Goal: Task Accomplishment & Management: Complete application form

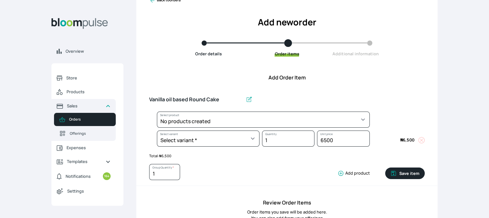
scroll to position [15, 0]
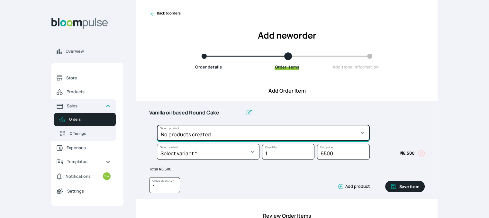
click at [320, 134] on select "No products created" at bounding box center [263, 133] width 213 height 16
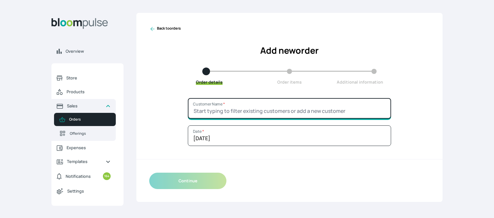
click at [327, 102] on input "Customer Name *" at bounding box center [289, 108] width 203 height 21
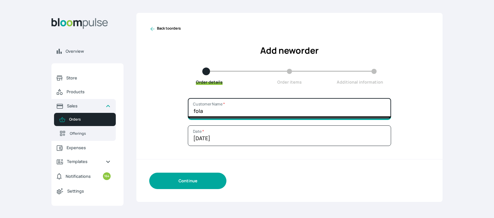
type input "fola"
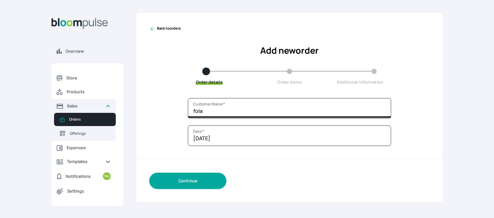
click at [187, 181] on button "Continue" at bounding box center [187, 181] width 77 height 16
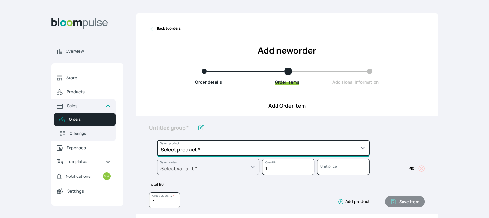
click at [189, 147] on select "Select product * Cake Decoration for 8inches High Chocolate oil based Round Cak…" at bounding box center [263, 148] width 213 height 16
select select "49426e7e-6d78-4aff-80b2-0dfc408de078"
click at [157, 140] on select "Select product * Cake Decoration for 8inches High Chocolate oil based Round Cak…" at bounding box center [263, 148] width 213 height 16
type input "Vanilla oil based Round Cake"
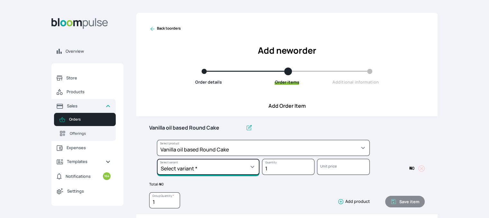
click at [218, 171] on select "Select variant * 10inches 11inches 12inches 6inches 7inches 8inches 9inches" at bounding box center [208, 167] width 103 height 16
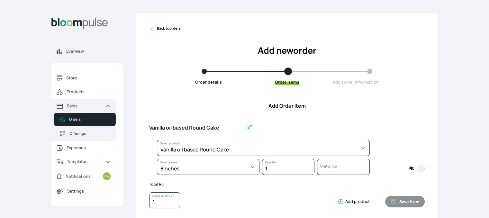
select select "49426e7e-6d78-4aff-80b2-0dfc408de078"
select select "521b5e78-dac1-445e-a6e7-266adeee2241"
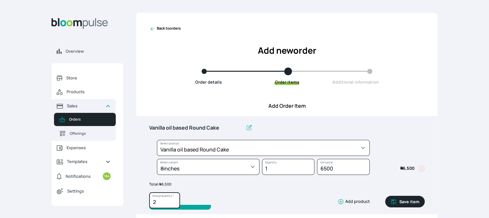
type input "2"
click at [174, 199] on input "2" at bounding box center [164, 200] width 31 height 16
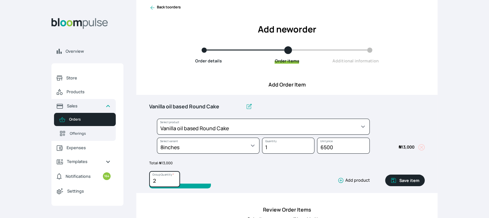
scroll to position [32, 0]
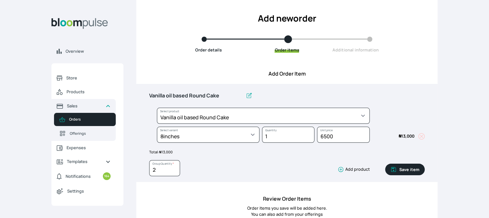
click at [411, 169] on button "Save item" at bounding box center [405, 170] width 40 height 12
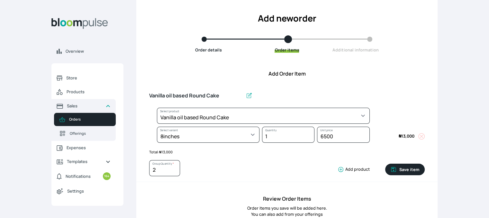
type input "1"
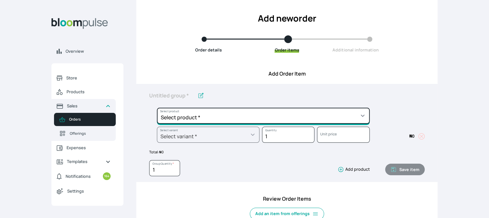
click at [272, 115] on select "Select product * Cake Decoration for 8inches High Chocolate oil based Round Cak…" at bounding box center [263, 116] width 213 height 16
select select "308ec9aa-9c9b-4c8b-9137-5de2303ab237"
click at [157, 108] on select "Select product * Cake Decoration for 8inches High Chocolate oil based Round Cak…" at bounding box center [263, 116] width 213 height 16
type input "Redvelvet oil based Round Cake"
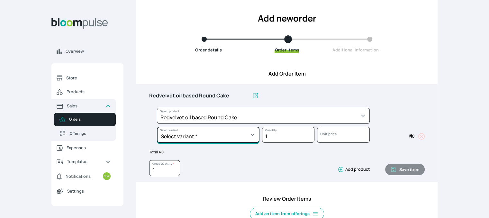
click at [252, 134] on select "Select variant * 10inches 11inches 12inches 6inches 7inches 8inches 9inches" at bounding box center [208, 135] width 103 height 16
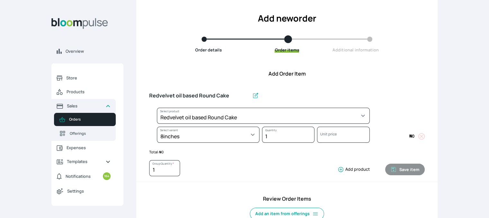
select select "308ec9aa-9c9b-4c8b-9137-5de2303ab237"
select select "e592fd65-7ecf-4c02-9b2e-527044ac8258"
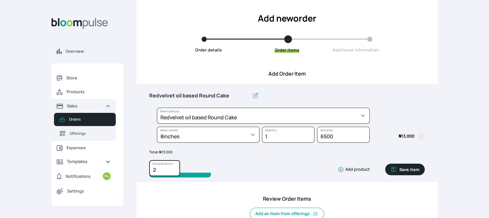
type input "2"
click at [174, 167] on input "2" at bounding box center [164, 168] width 31 height 16
click at [417, 170] on button "Save item" at bounding box center [405, 170] width 40 height 12
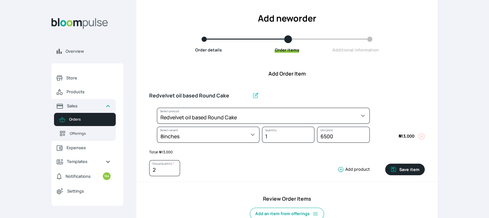
type input "1"
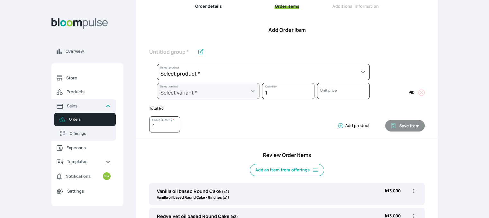
scroll to position [75, 0]
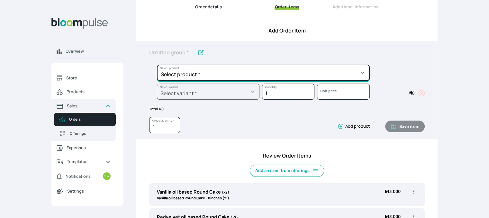
click at [320, 70] on select "Select product * Cake Decoration for 8inches High Chocolate oil based Round Cak…" at bounding box center [263, 73] width 213 height 16
select select "0a3636f1-4902-403d-89c1-f5465b9229a0"
click at [157, 65] on select "Select product * Cake Decoration for 8inches High Chocolate oil based Round Cak…" at bounding box center [263, 73] width 213 height 16
type input "Chocolate oil based Round Cake"
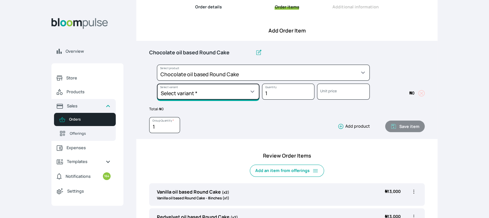
click at [247, 95] on select "Select variant * 10inches 11inches 12inches 6inches 7inches 8inches 9inches" at bounding box center [208, 92] width 103 height 16
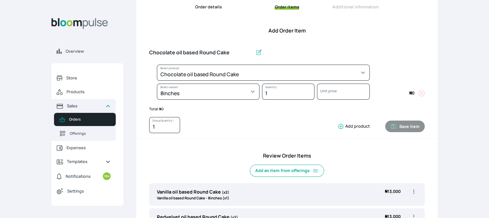
select select "0a3636f1-4902-403d-89c1-f5465b9229a0"
select select "1b042159-aabd-4eda-968f-ed2104558901"
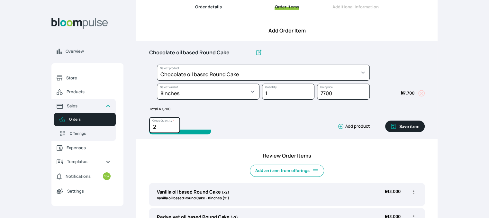
type input "2"
click at [174, 124] on input "2" at bounding box center [164, 125] width 31 height 16
click at [408, 122] on button "Save item" at bounding box center [405, 127] width 40 height 12
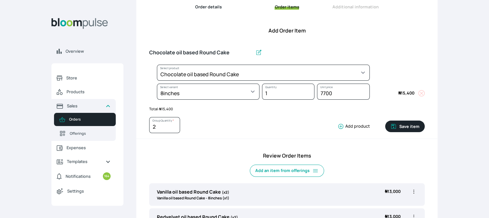
type input "1"
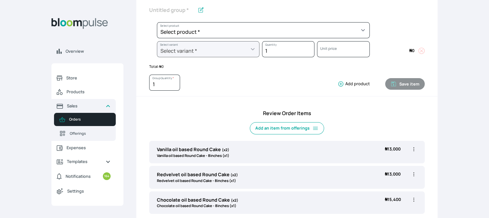
scroll to position [117, 0]
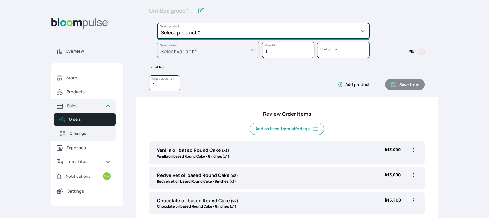
click at [329, 33] on select "Select product * Cake Decoration for 8inches High Chocolate oil based Round Cak…" at bounding box center [263, 31] width 213 height 16
select select "83f82b0c-44eb-4ac8-bd97-27faddcd7e30"
click at [157, 23] on select "Select product * Cake Decoration for 8inches High Chocolate oil based Round Cak…" at bounding box center [263, 31] width 213 height 16
type input "Whipped Cream Frosting"
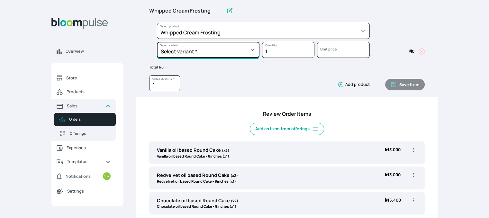
click at [239, 53] on select "Select variant * 1 cup 2 cups 3 cups 4 cups" at bounding box center [208, 50] width 103 height 16
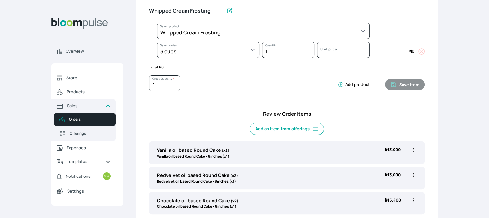
select select "83f82b0c-44eb-4ac8-bd97-27faddcd7e30"
select select "fde2ff08-7291-4fbf-b13d-84aa5027fb42"
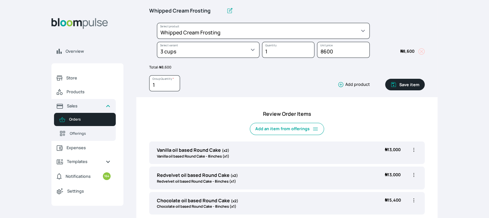
click at [396, 84] on icon "button" at bounding box center [393, 84] width 6 height 6
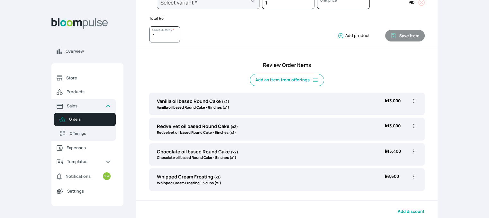
scroll to position [95, 0]
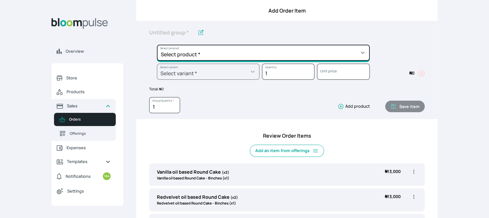
click at [266, 50] on select "Select product * Cake Decoration for 8inches High Chocolate oil based Round Cak…" at bounding box center [263, 53] width 213 height 16
select select "023b730d-bc46-477e-b7f7-d3522e7f455b"
click at [157, 45] on select "Select product * Cake Decoration for 8inches High Chocolate oil based Round Cak…" at bounding box center [263, 53] width 213 height 16
type input "Cake Decoration for 8inches High"
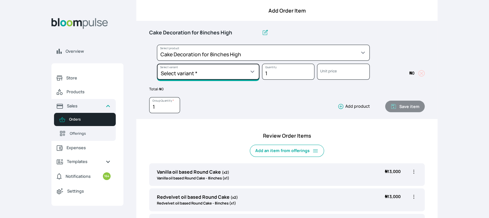
click at [249, 74] on select "Select variant * Basic Complex Regular" at bounding box center [208, 72] width 103 height 16
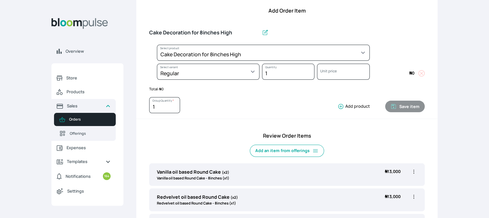
select select "023b730d-bc46-477e-b7f7-d3522e7f455b"
select select "13dbb06e-f851-45db-a0d6-3609ea7c0f11"
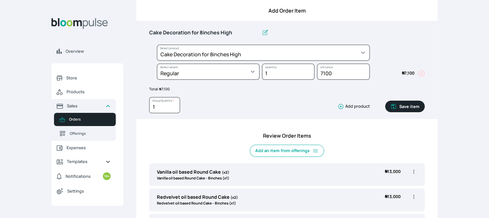
click at [422, 107] on button "Save item" at bounding box center [405, 107] width 40 height 12
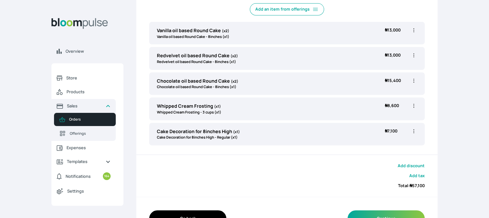
scroll to position [236, 0]
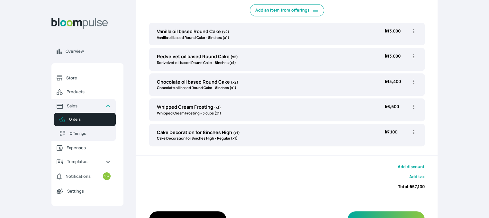
click at [414, 80] on icon "button" at bounding box center [413, 81] width 6 height 6
click at [387, 93] on span "Edit" at bounding box center [388, 95] width 46 height 6
type input "Chocolate oil based Round Cake"
type input "2"
select select "0a3636f1-4902-403d-89c1-f5465b9229a0"
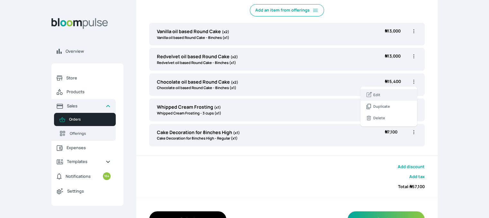
select select "1b042159-aabd-4eda-968f-ed2104558901"
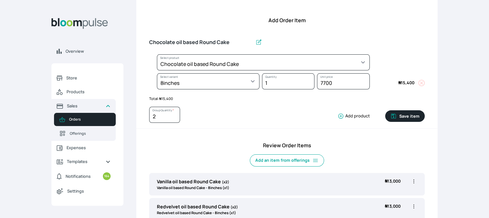
scroll to position [72, 0]
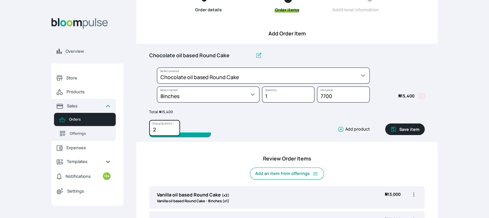
click at [173, 133] on input "2" at bounding box center [164, 128] width 31 height 16
type input "1"
click at [176, 131] on input "1" at bounding box center [164, 128] width 31 height 16
click at [411, 129] on button "Save item" at bounding box center [405, 129] width 40 height 12
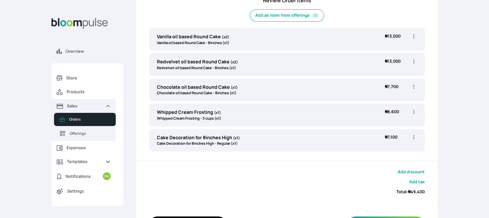
scroll to position [257, 0]
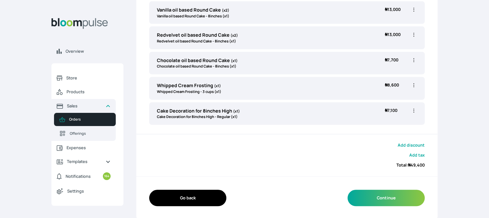
click at [413, 111] on icon "button" at bounding box center [413, 110] width 6 height 6
click at [393, 121] on span "Edit" at bounding box center [388, 124] width 46 height 6
type input "Cake Decoration for 8inches High"
select select "023b730d-bc46-477e-b7f7-d3522e7f455b"
select select "13dbb06e-f851-45db-a0d6-3609ea7c0f11"
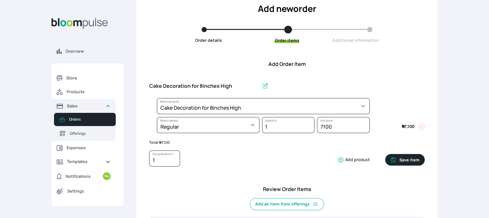
scroll to position [39, 0]
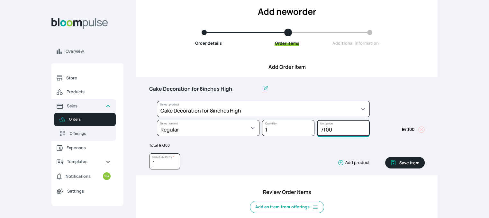
drag, startPoint x: 335, startPoint y: 128, endPoint x: 310, endPoint y: 131, distance: 25.6
click at [310, 131] on div "Select product * Cake Decoration for 8inches High Chocolate oil based Round Cak…" at bounding box center [286, 120] width 275 height 38
click at [332, 130] on input "7100" at bounding box center [343, 128] width 52 height 16
type input "7700"
click at [404, 163] on button "Save item" at bounding box center [405, 163] width 40 height 12
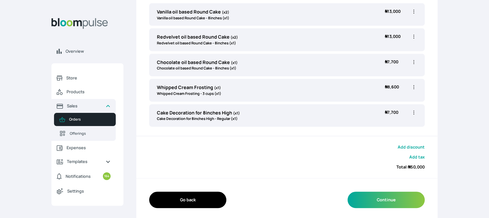
scroll to position [257, 0]
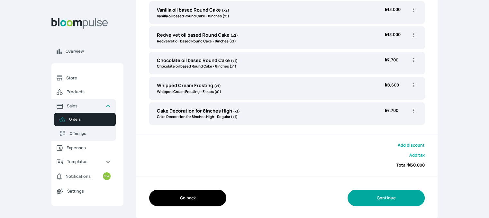
click at [370, 195] on button "Continue" at bounding box center [385, 198] width 77 height 16
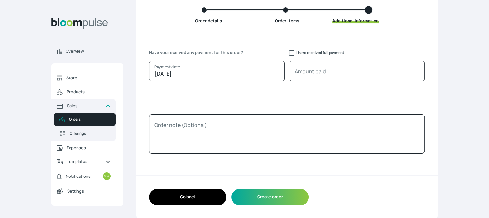
click at [293, 54] on span "I have received full payment" at bounding box center [316, 53] width 55 height 6
click at [289, 54] on input "I have received full payment" at bounding box center [291, 52] width 5 height 5
checkbox input "true"
type input "50000"
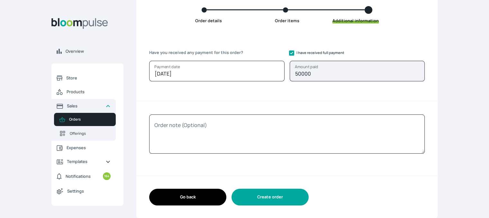
click at [273, 195] on button "Create order" at bounding box center [269, 197] width 77 height 16
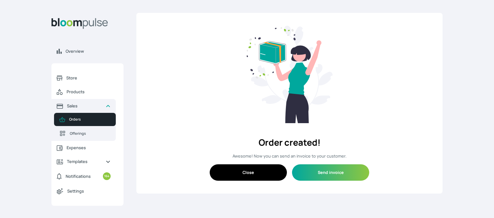
click at [252, 172] on button "Close" at bounding box center [248, 172] width 77 height 16
